Goal: Task Accomplishment & Management: Manage account settings

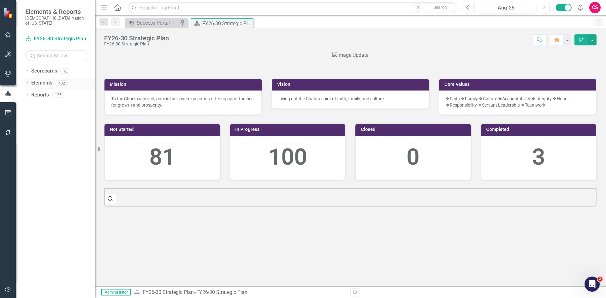
click at [40, 80] on link "Elements" at bounding box center [41, 83] width 21 height 7
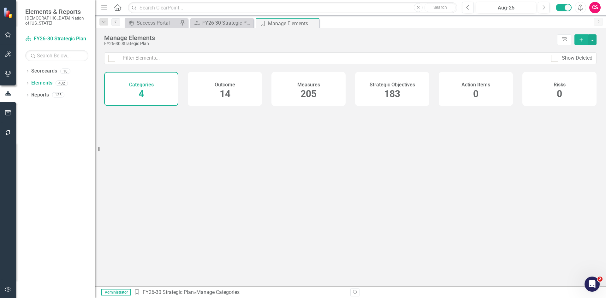
click at [380, 97] on div "Strategic Objectives 183" at bounding box center [392, 89] width 74 height 34
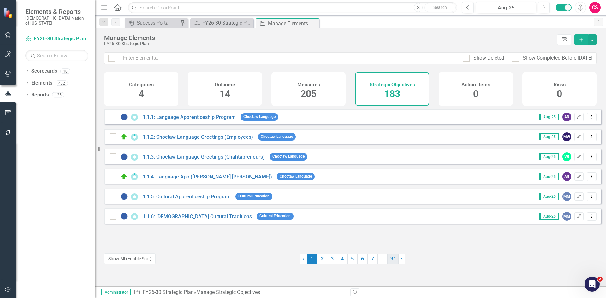
click at [392, 262] on link "31" at bounding box center [393, 259] width 11 height 11
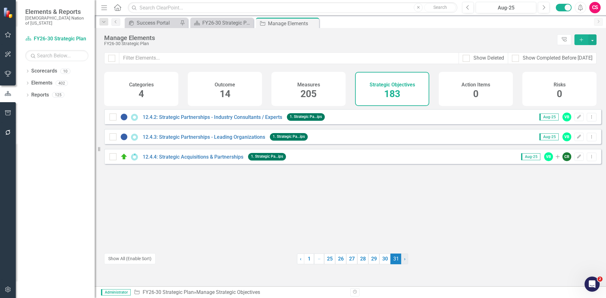
click at [404, 260] on span "›" at bounding box center [405, 259] width 2 height 6
click at [46, 92] on link "Reports" at bounding box center [40, 95] width 18 height 7
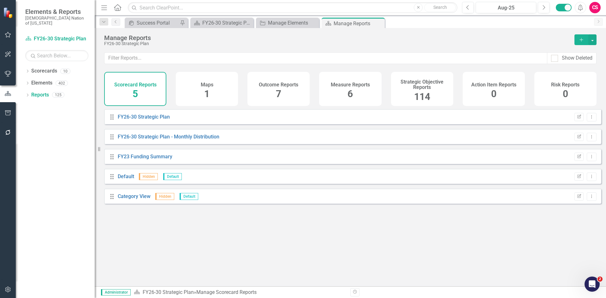
click at [412, 101] on div "Strategic Objective Reports 114" at bounding box center [422, 89] width 62 height 34
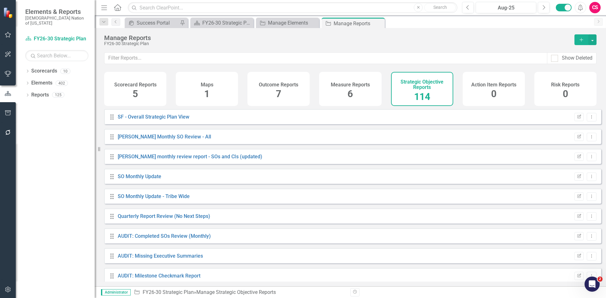
scroll to position [2095, 0]
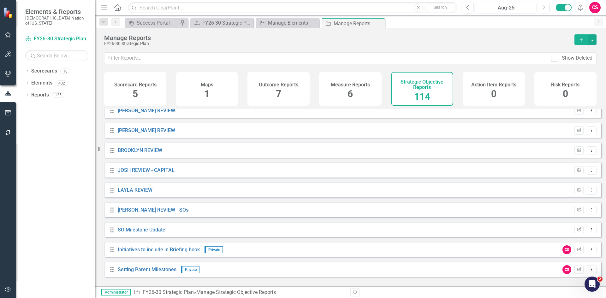
click at [165, 270] on div "Drag Setting Parent Milestones Private CS Edit Report Dropdown Menu" at bounding box center [352, 269] width 497 height 15
click at [171, 273] on link "Setting Parent Milestones" at bounding box center [147, 270] width 59 height 6
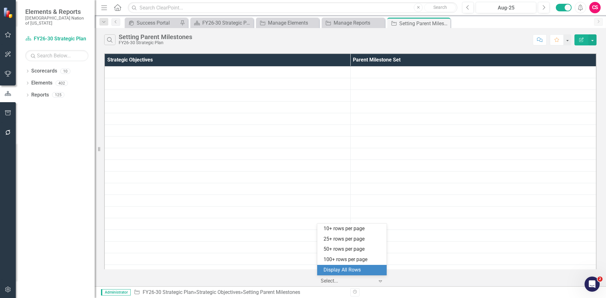
click at [343, 285] on div at bounding box center [348, 281] width 54 height 9
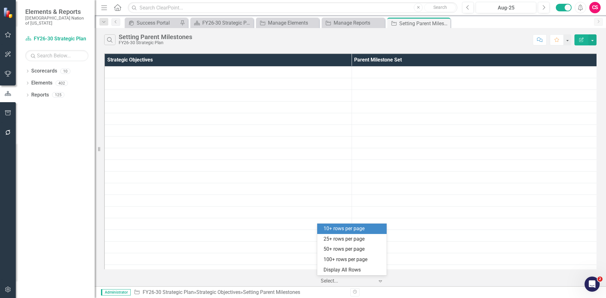
click at [344, 233] on div "10+ rows per page" at bounding box center [351, 229] width 69 height 10
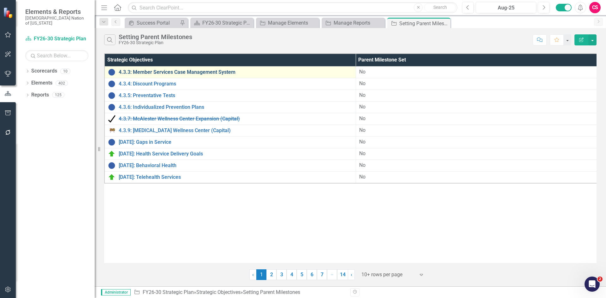
click at [151, 71] on link "4.3.3: Member Services Case Management System" at bounding box center [236, 72] width 234 height 6
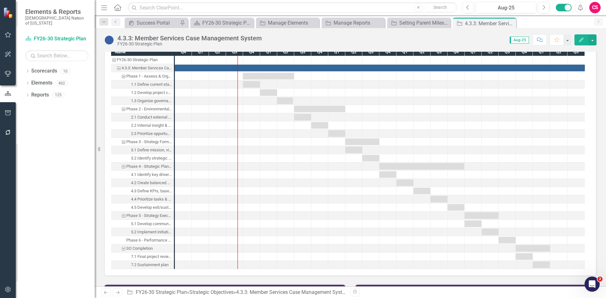
scroll to position [714, 0]
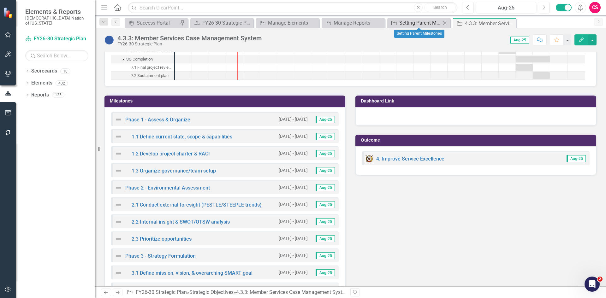
click at [414, 25] on div "Setting Parent Milestones" at bounding box center [420, 23] width 42 height 8
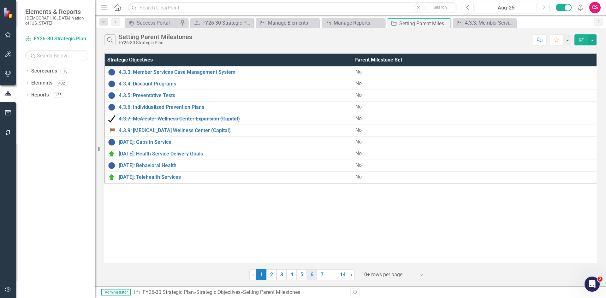
click at [313, 275] on link "6" at bounding box center [312, 275] width 10 height 11
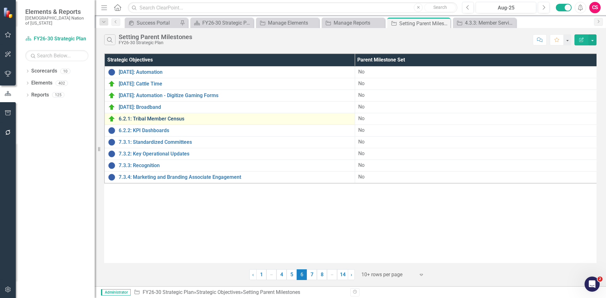
click at [167, 119] on link "6.2.1: Tribal Member Census" at bounding box center [235, 119] width 233 height 6
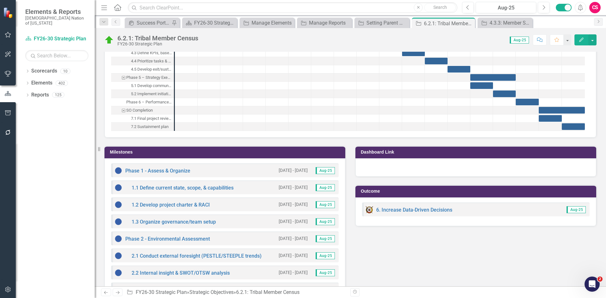
scroll to position [821, 0]
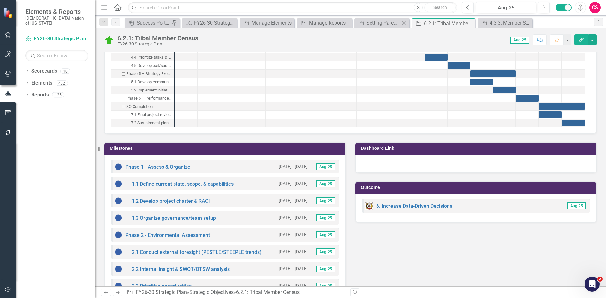
click at [378, 28] on div "Strategic Objective Setting Parent Milestones Close" at bounding box center [382, 23] width 55 height 10
click at [378, 25] on div "Setting Parent Milestones" at bounding box center [383, 23] width 33 height 8
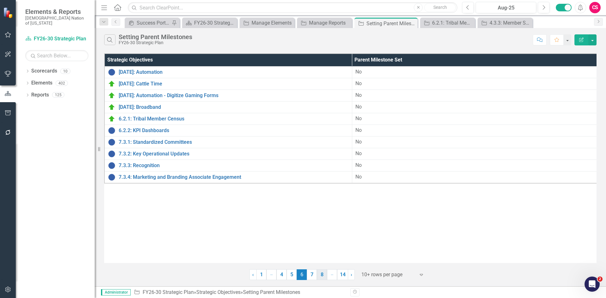
click at [324, 275] on link "8" at bounding box center [322, 275] width 10 height 11
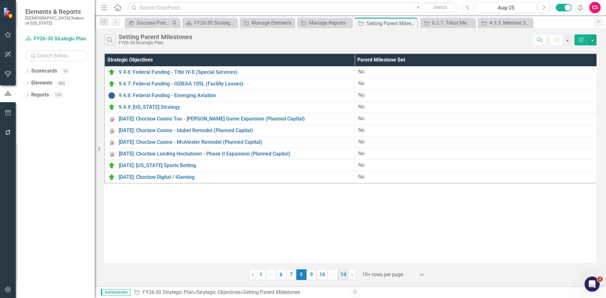
click at [342, 275] on link "14" at bounding box center [343, 275] width 11 height 11
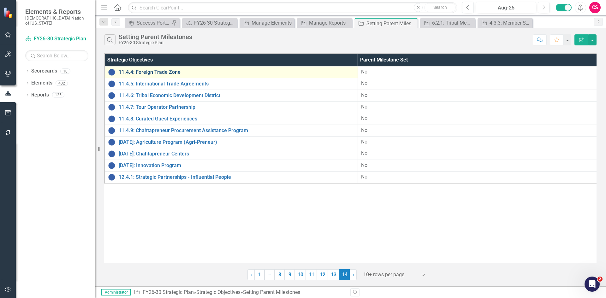
click at [169, 69] on link "11.4.4: Foreign Trade Zone" at bounding box center [237, 72] width 236 height 6
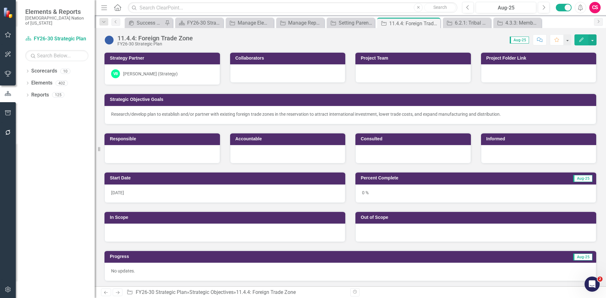
click at [13, 285] on button "button" at bounding box center [8, 290] width 14 height 13
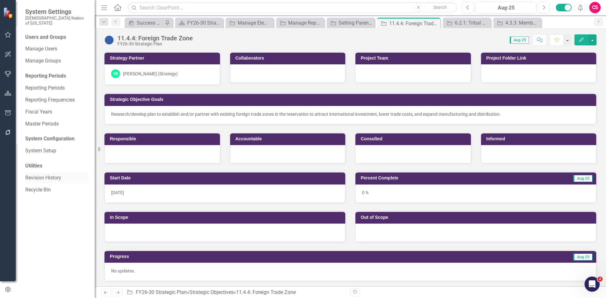
click at [48, 175] on link "Revision History" at bounding box center [56, 178] width 63 height 7
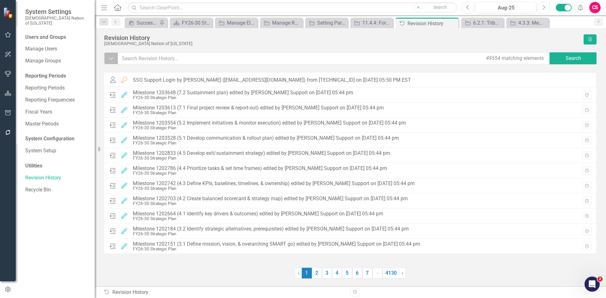
click at [110, 60] on icon "Dropdown" at bounding box center [111, 58] width 6 height 6
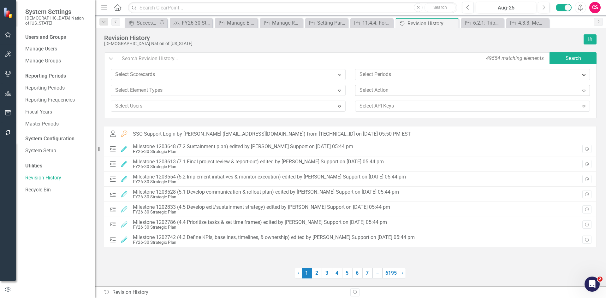
click at [381, 92] on div at bounding box center [468, 90] width 222 height 9
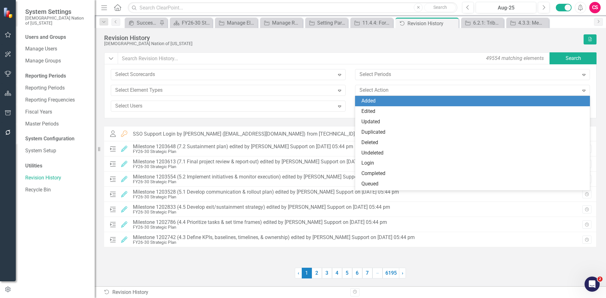
click at [378, 99] on div "Added" at bounding box center [474, 101] width 225 height 7
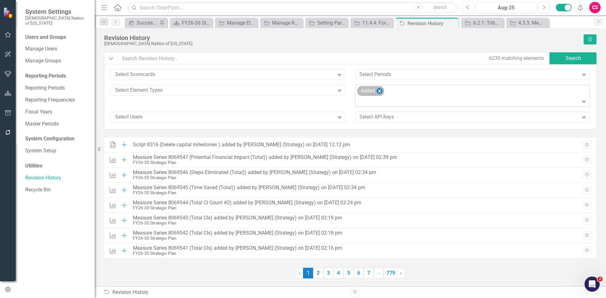
click at [381, 91] on icon "Remove Added" at bounding box center [380, 91] width 6 height 8
click at [383, 98] on div at bounding box center [473, 102] width 232 height 9
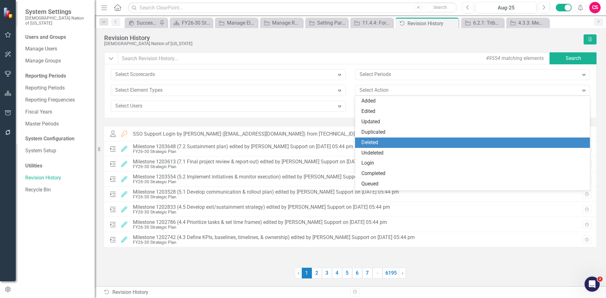
click at [384, 142] on div "Deleted" at bounding box center [474, 142] width 225 height 7
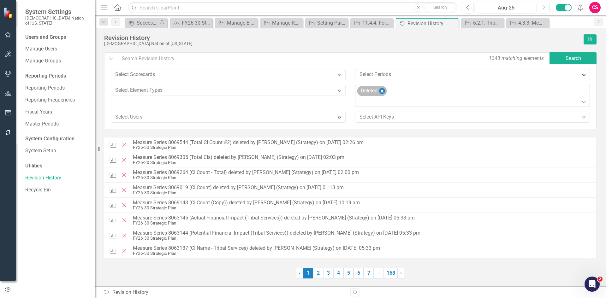
click at [381, 93] on icon "Remove Deleted" at bounding box center [382, 91] width 6 height 8
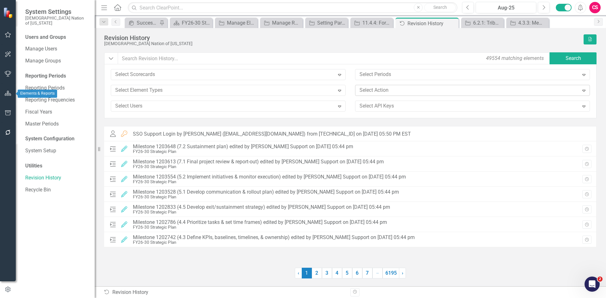
click at [12, 94] on button "button" at bounding box center [8, 93] width 14 height 13
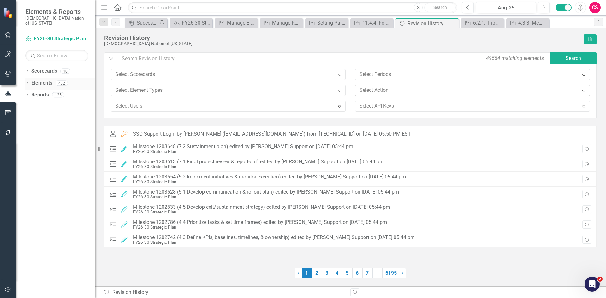
click at [43, 80] on link "Elements" at bounding box center [41, 83] width 21 height 7
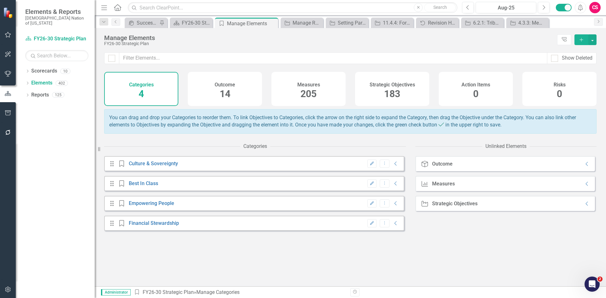
click at [389, 96] on span "183" at bounding box center [392, 93] width 16 height 11
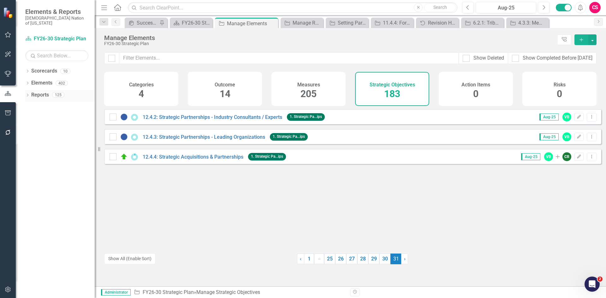
click at [47, 92] on link "Reports" at bounding box center [40, 95] width 18 height 7
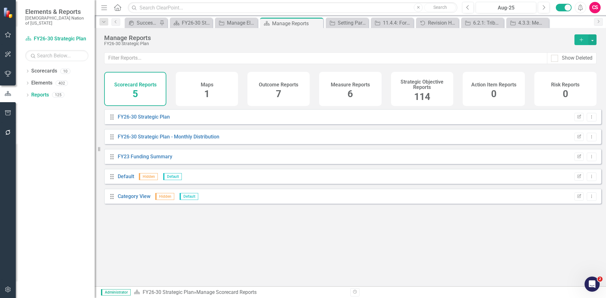
click at [422, 79] on h4 "Strategic Objective Reports" at bounding box center [422, 84] width 55 height 11
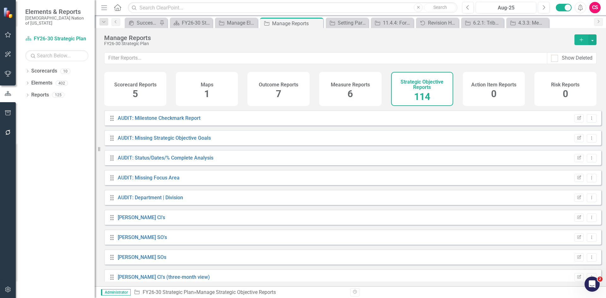
scroll to position [2095, 0]
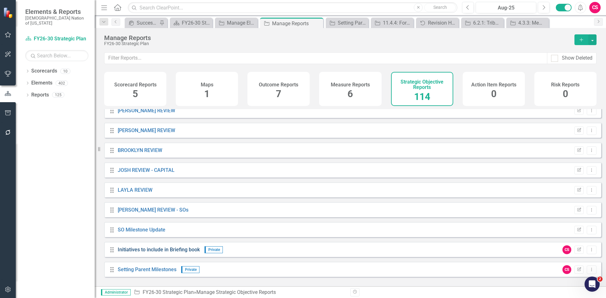
click at [167, 253] on link "Initiatives to include in Briefing book" at bounding box center [159, 250] width 82 height 6
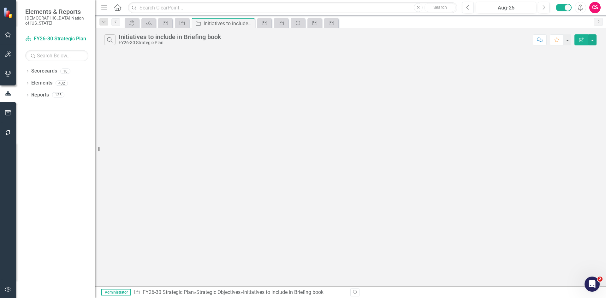
click at [584, 42] on button "Edit Report" at bounding box center [582, 39] width 14 height 11
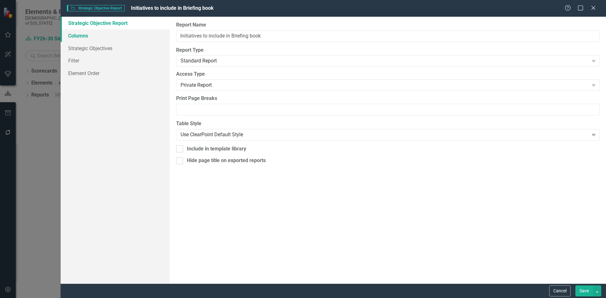
click at [81, 41] on link "Columns" at bounding box center [115, 35] width 109 height 13
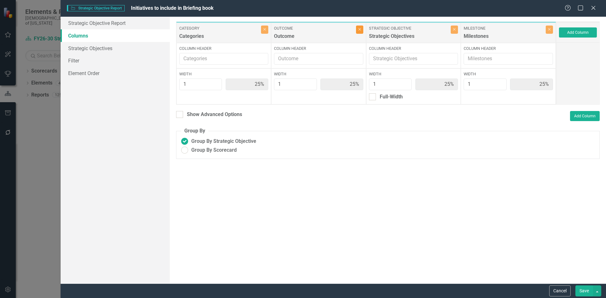
click at [362, 31] on button "Close" at bounding box center [359, 30] width 7 height 8
type input "33%"
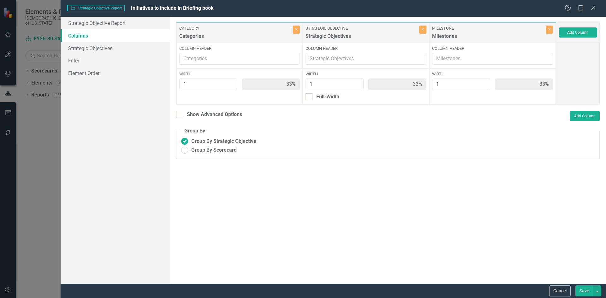
click at [301, 30] on div "Category Categories Close" at bounding box center [239, 33] width 127 height 20
click at [296, 28] on icon "Close" at bounding box center [296, 29] width 3 height 4
type input "50%"
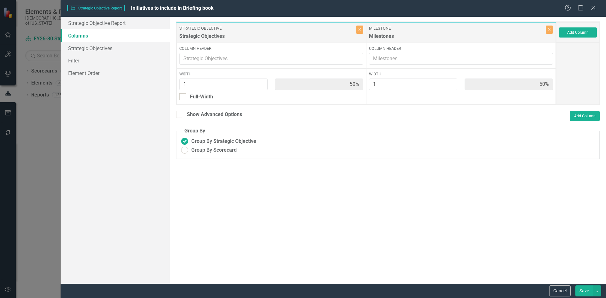
click at [582, 290] on button "Save" at bounding box center [585, 291] width 18 height 11
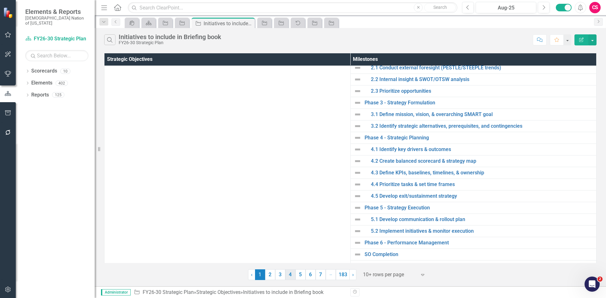
scroll to position [63, 0]
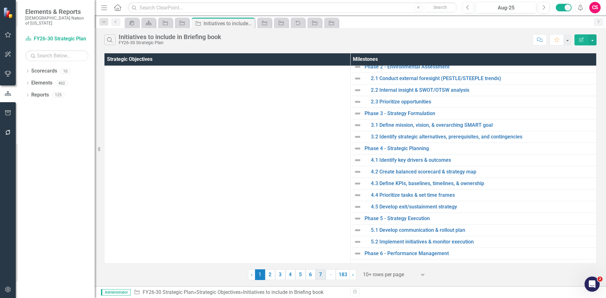
click at [323, 272] on link "7" at bounding box center [321, 275] width 10 height 11
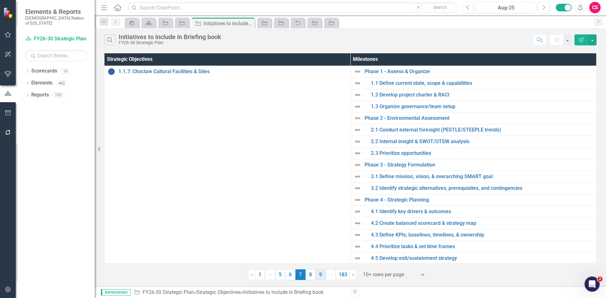
click at [318, 275] on link "9" at bounding box center [321, 275] width 10 height 11
click at [345, 272] on link "183" at bounding box center [344, 275] width 14 height 11
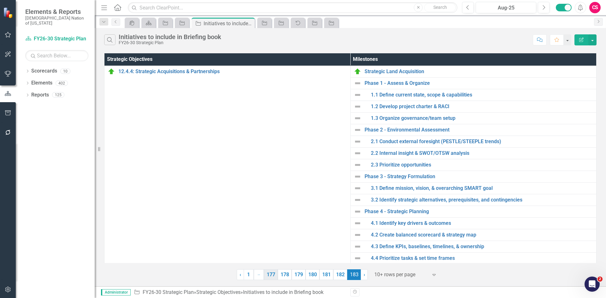
click at [268, 272] on link "177" at bounding box center [271, 275] width 14 height 11
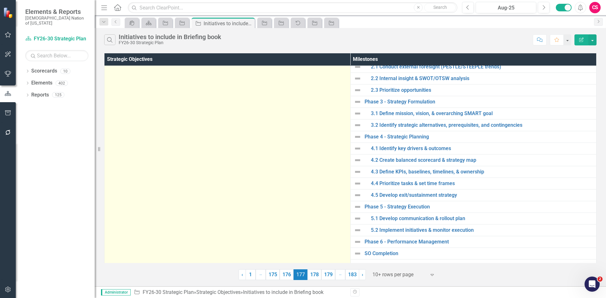
scroll to position [83, 0]
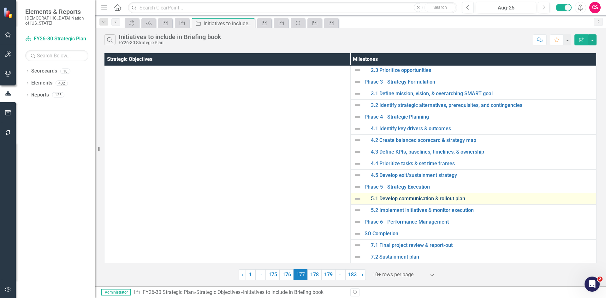
click at [375, 199] on link "5.1 Develop communication & rollout plan" at bounding box center [482, 199] width 223 height 6
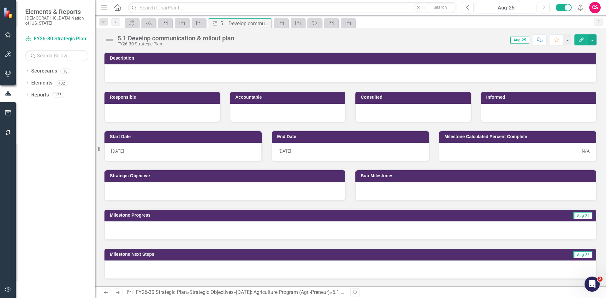
click at [577, 42] on button "Edit" at bounding box center [582, 39] width 14 height 11
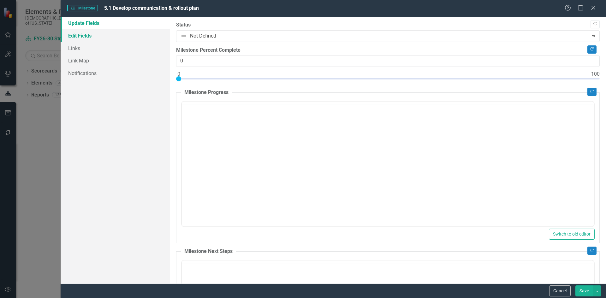
click at [101, 37] on link "Edit Fields" at bounding box center [115, 35] width 109 height 13
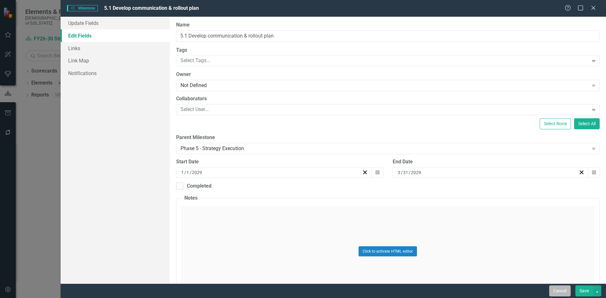
click at [553, 289] on button "Cancel" at bounding box center [559, 291] width 21 height 11
